Goal: Transaction & Acquisition: Book appointment/travel/reservation

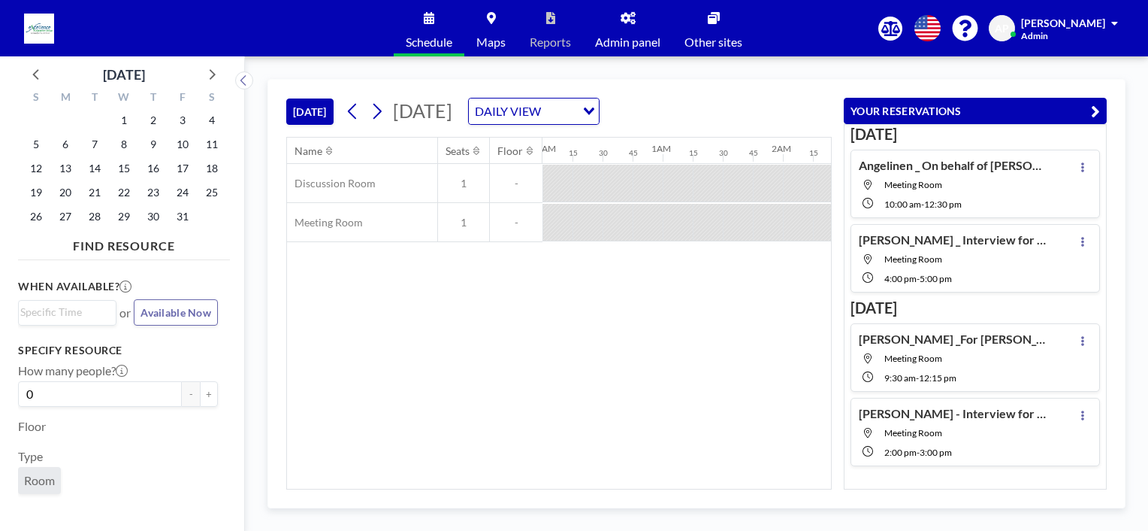
scroll to position [0, 1472]
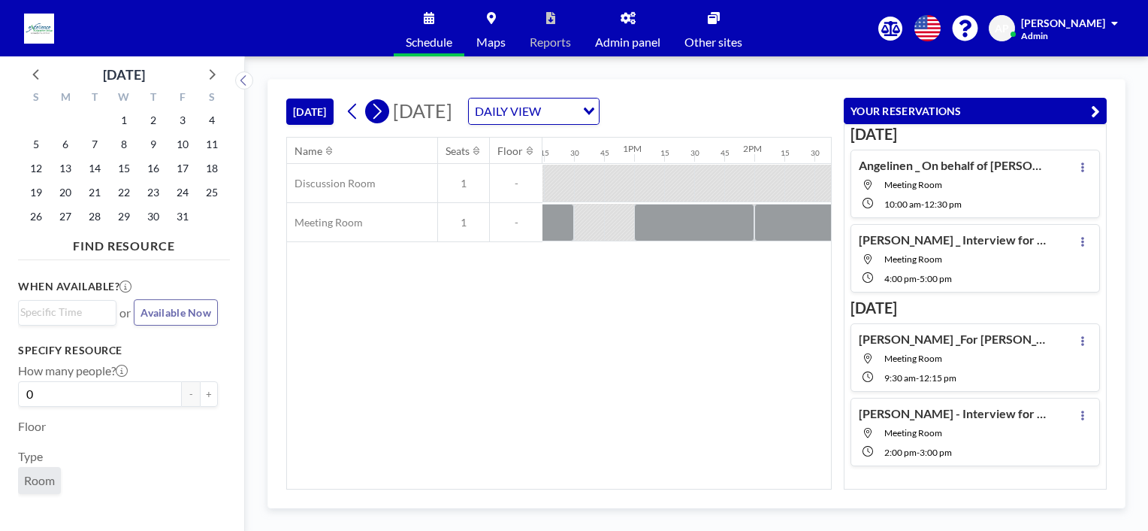
click at [377, 113] on icon at bounding box center [377, 111] width 14 height 23
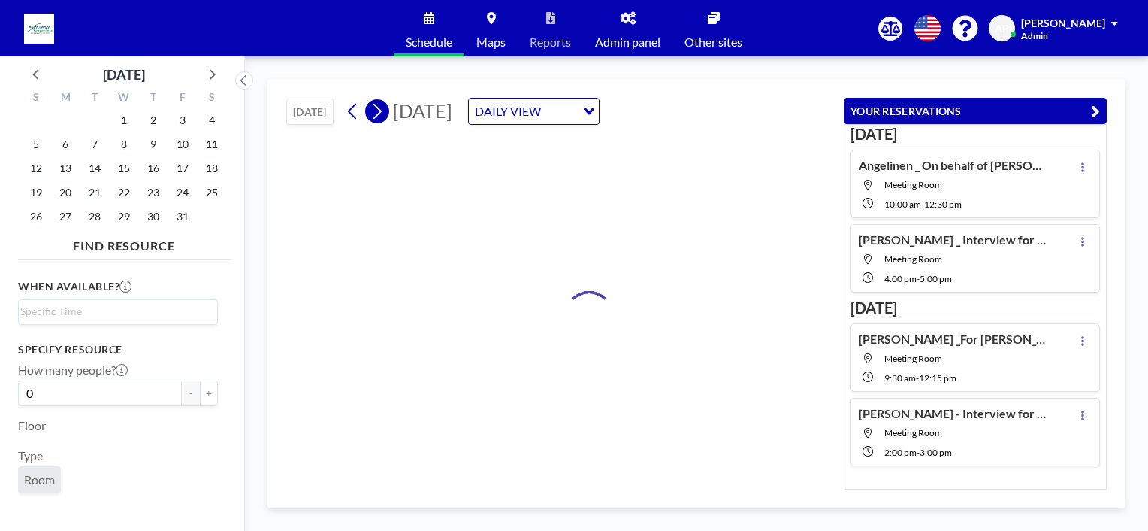
click at [377, 113] on icon at bounding box center [377, 111] width 14 height 23
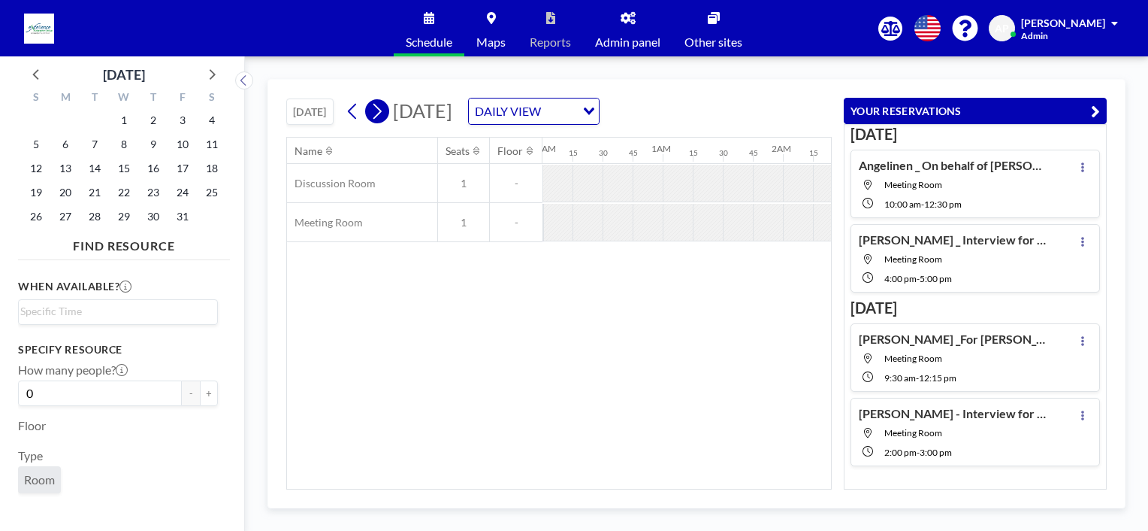
scroll to position [0, 601]
click at [377, 113] on icon at bounding box center [377, 111] width 14 height 23
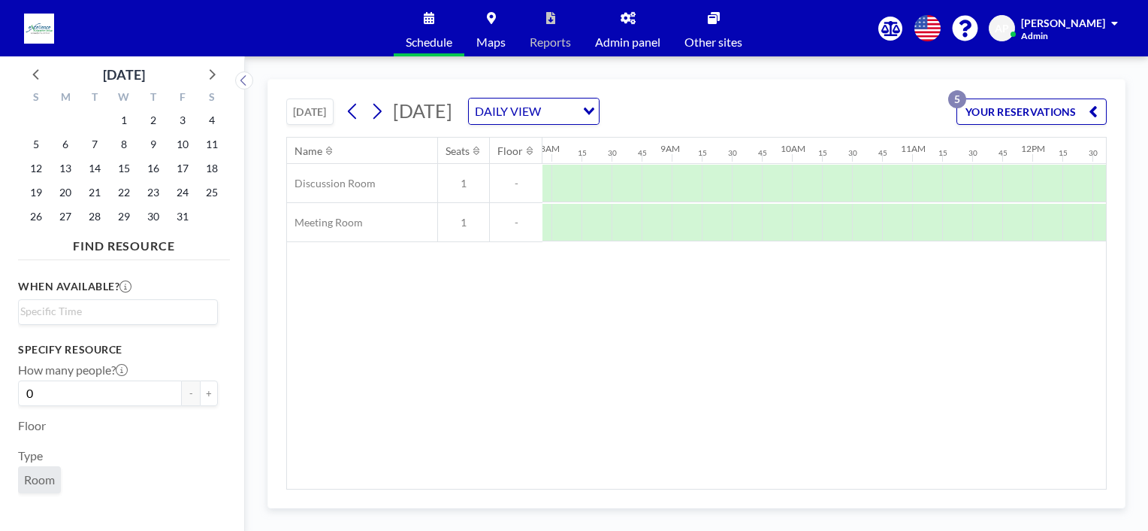
scroll to position [0, 948]
click at [1015, 107] on button "YOUR RESERVATIONS 5" at bounding box center [1032, 111] width 150 height 26
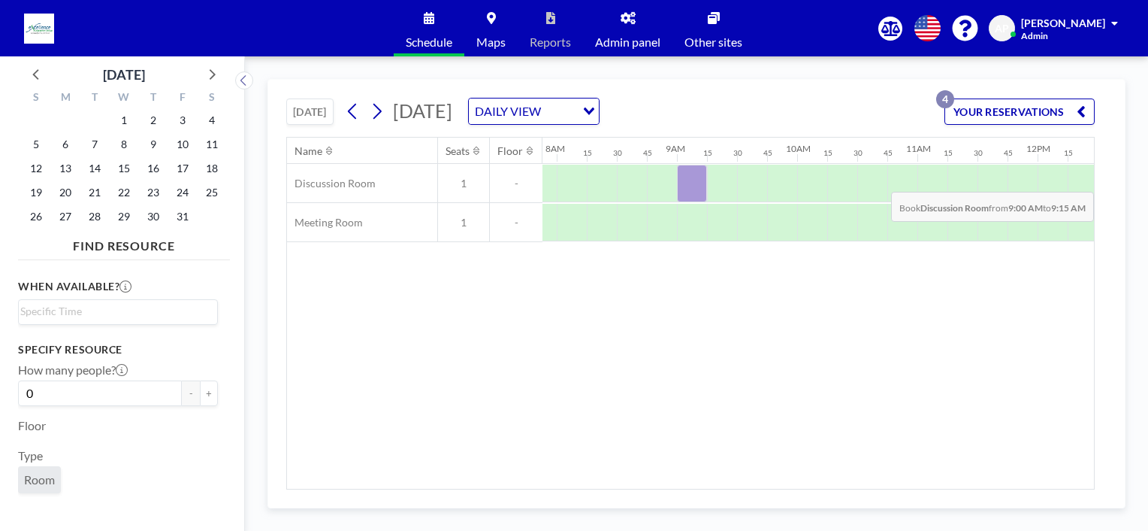
click at [678, 180] on div at bounding box center [692, 184] width 30 height 38
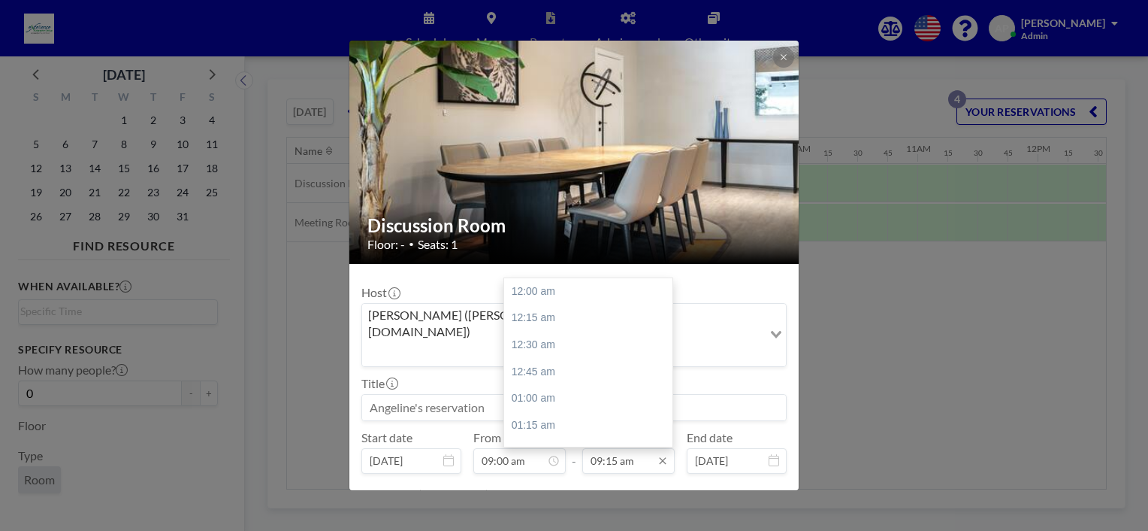
scroll to position [989, 0]
click at [627, 448] on input "09:15 am" at bounding box center [628, 461] width 92 height 26
click at [546, 413] on div "10:30 am" at bounding box center [592, 426] width 176 height 27
type input "10:30 am"
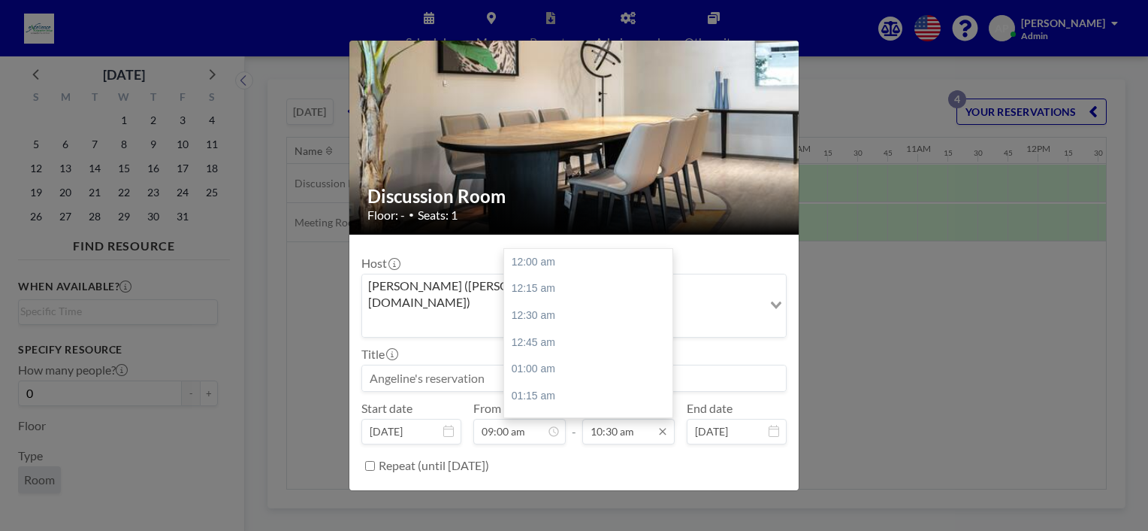
scroll to position [1124, 0]
click at [728, 490] on button "BOOK NOW" at bounding box center [749, 503] width 76 height 26
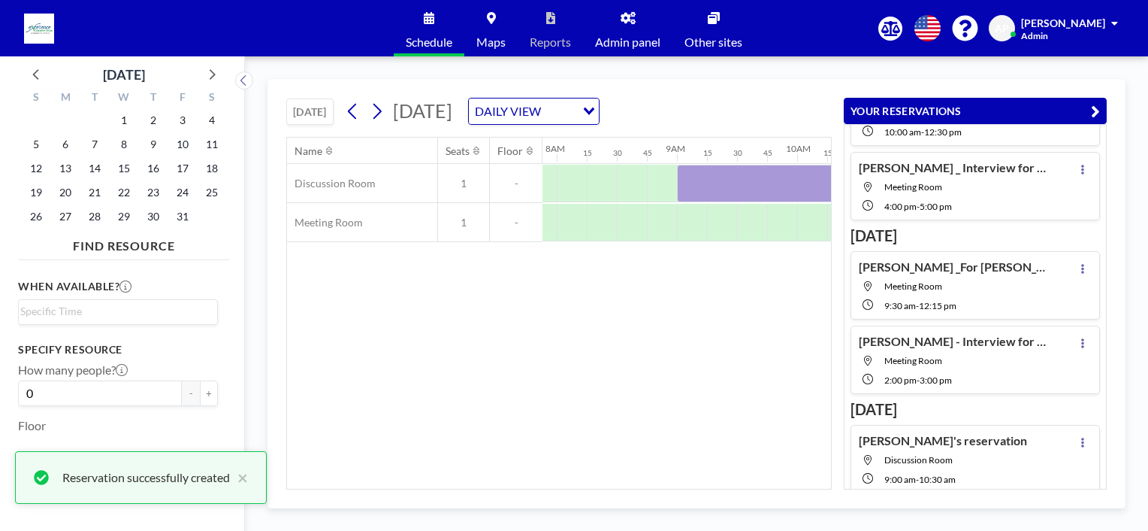
scroll to position [78, 0]
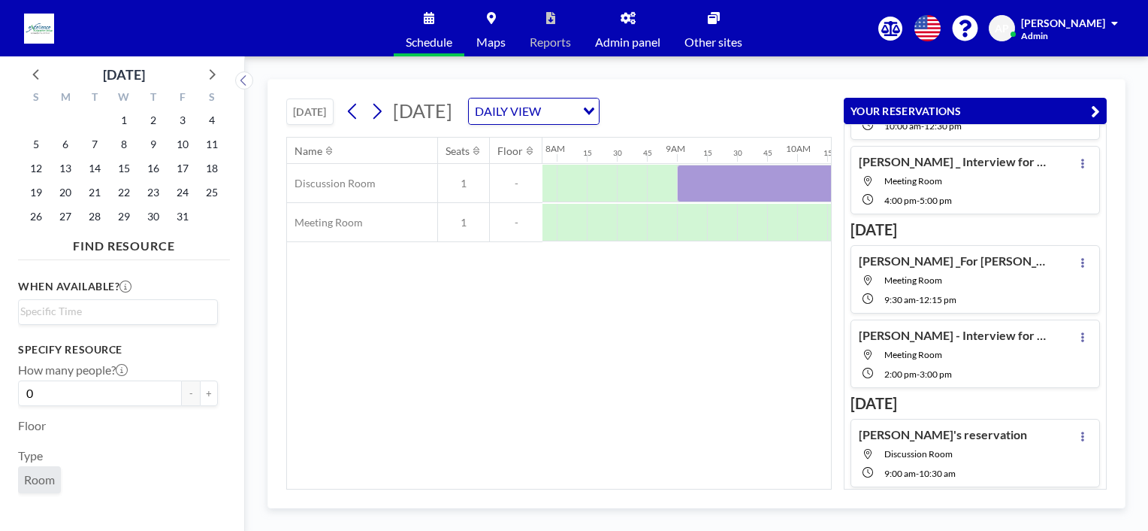
click at [637, 283] on div "Name Seats Floor 12AM 15 30 45 1AM 15 30 45 2AM 15 30 45 3AM 15 30 45 4AM 15 30…" at bounding box center [559, 313] width 544 height 351
click at [351, 109] on icon at bounding box center [353, 111] width 14 height 23
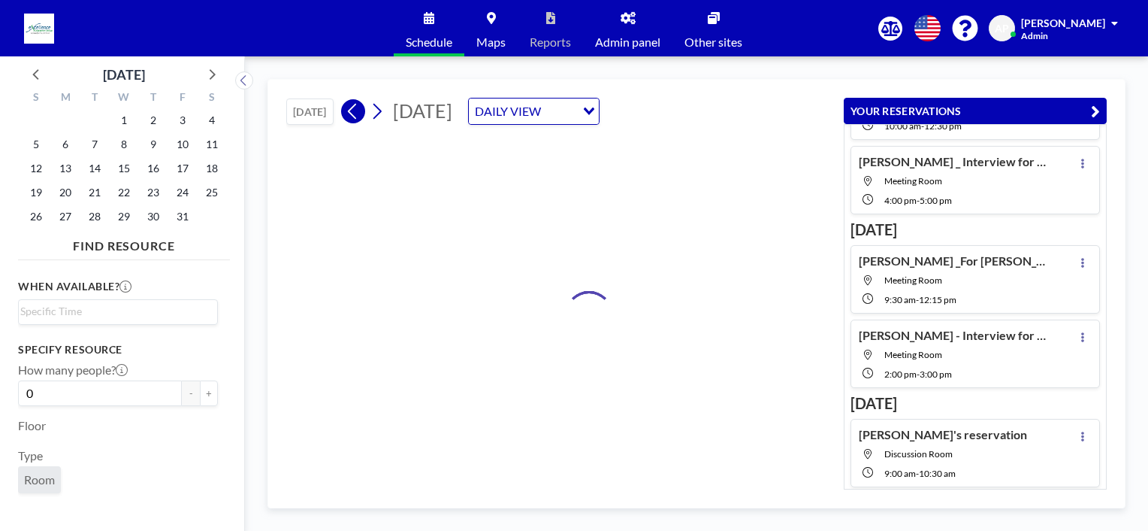
click at [351, 109] on icon at bounding box center [353, 111] width 14 height 23
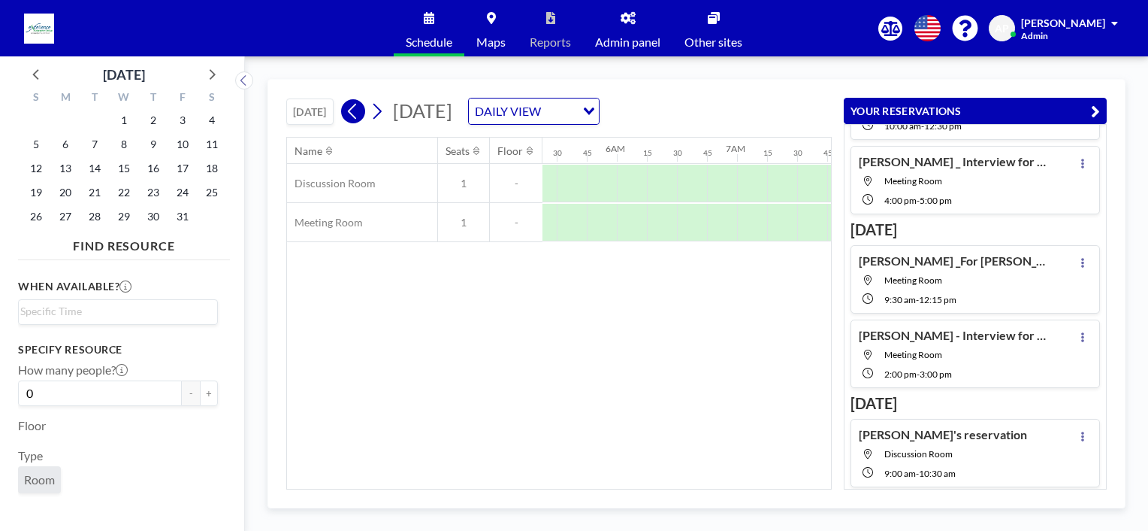
scroll to position [0, 0]
click at [351, 109] on icon at bounding box center [353, 111] width 14 height 23
click at [755, 378] on div "Name Seats Floor 12AM 15 30 45 1AM 15 30 45 2AM 15 30 45 3AM 15 30 45 4AM 15 30…" at bounding box center [559, 313] width 544 height 351
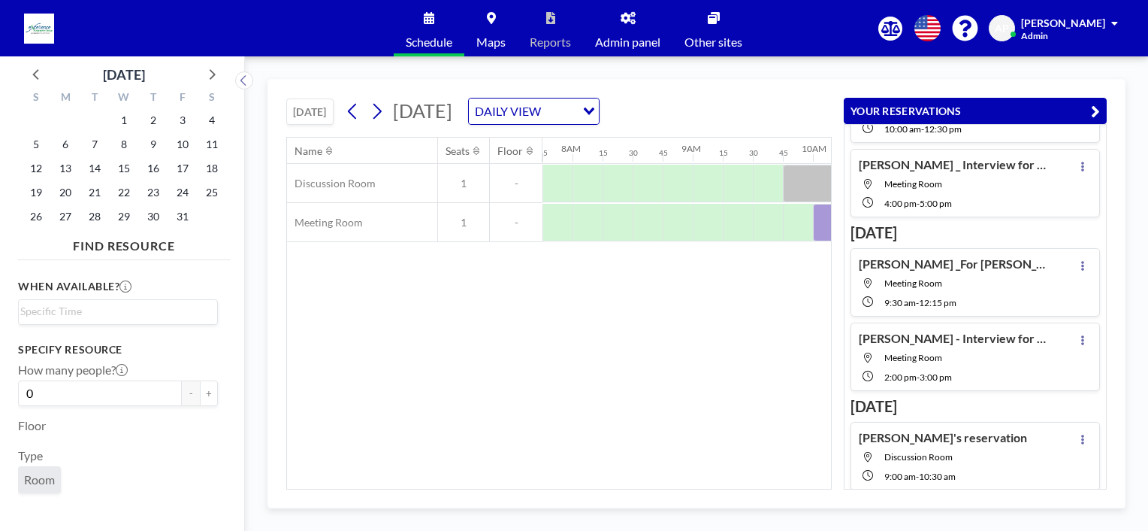
scroll to position [78, 0]
